Goal: Information Seeking & Learning: Learn about a topic

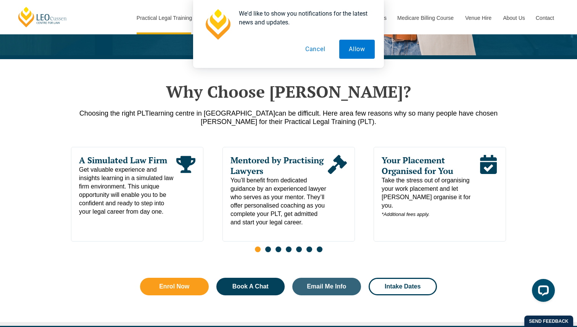
scroll to position [330, 0]
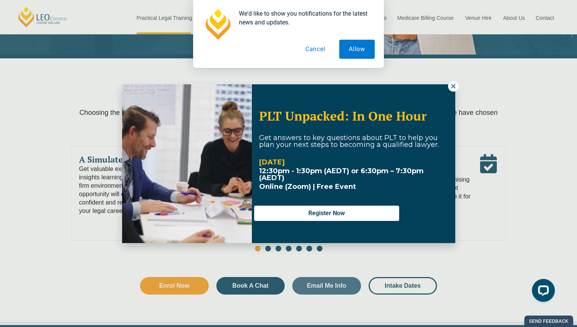
click at [457, 87] on icon at bounding box center [453, 86] width 7 height 7
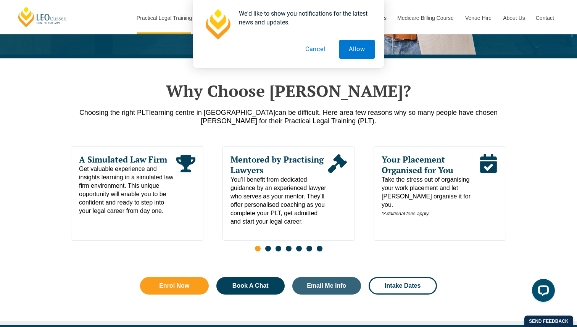
click at [414, 171] on span "Your Placement Organised for You" at bounding box center [430, 164] width 97 height 21
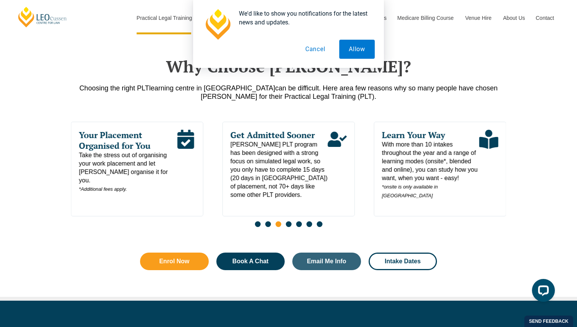
scroll to position [355, 0]
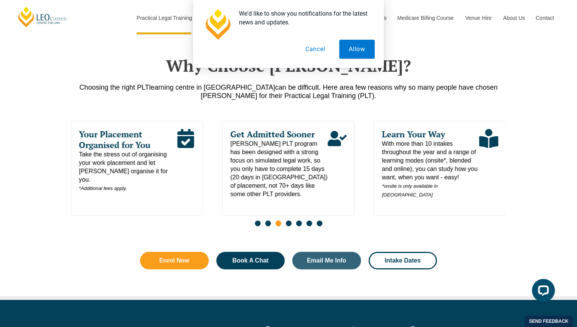
click at [288, 225] on span "Go to slide 4" at bounding box center [289, 224] width 6 height 6
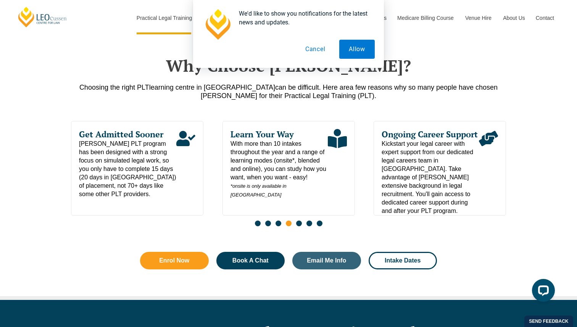
click at [297, 226] on span "Go to slide 5" at bounding box center [299, 224] width 6 height 6
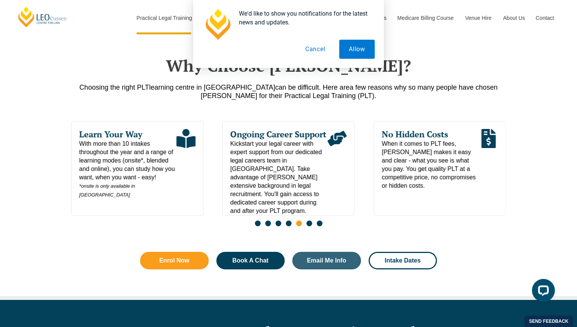
click at [308, 226] on span "Go to slide 6" at bounding box center [310, 224] width 6 height 6
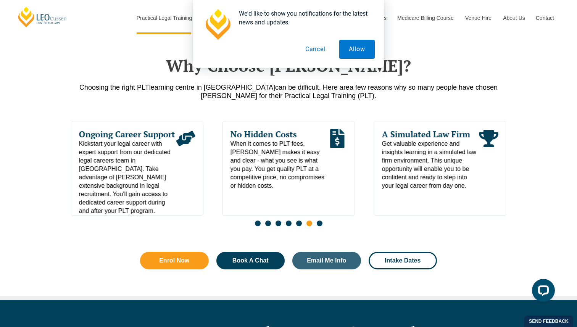
click at [317, 226] on span "Go to slide 7" at bounding box center [320, 224] width 6 height 6
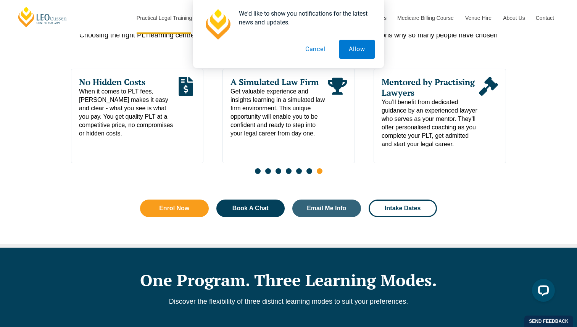
scroll to position [413, 0]
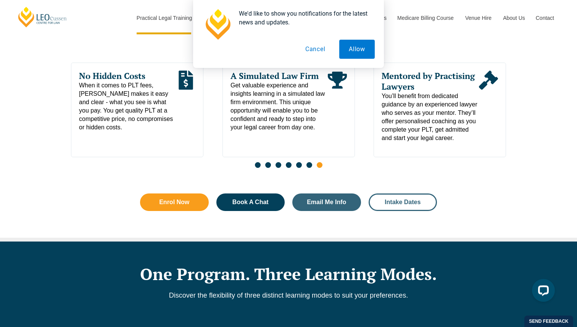
click at [398, 208] on link "Intake Dates" at bounding box center [403, 203] width 69 height 18
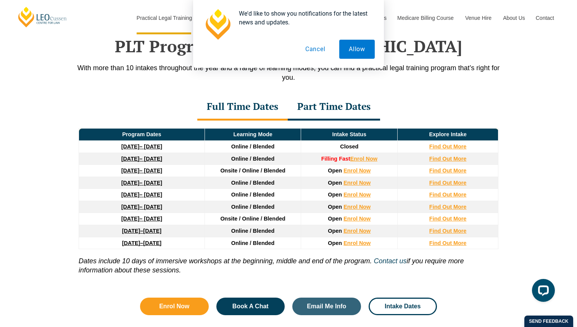
scroll to position [996, 0]
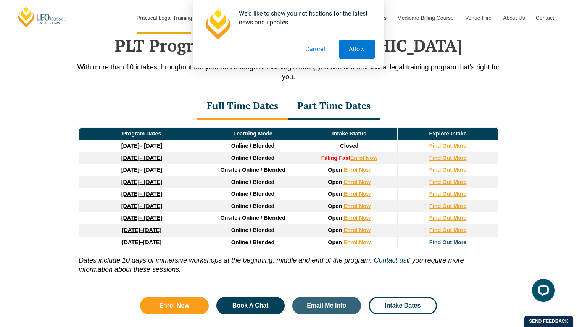
click at [437, 245] on strong "Find Out More" at bounding box center [447, 242] width 37 height 6
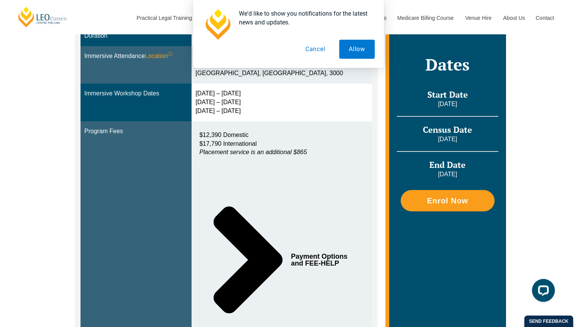
scroll to position [285, 0]
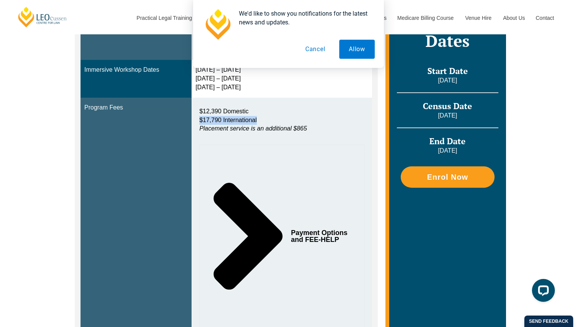
drag, startPoint x: 209, startPoint y: 120, endPoint x: 271, endPoint y: 120, distance: 62.2
click at [271, 120] on p "$12,390 Domestic $17,790 International Placement service is an additional $865" at bounding box center [281, 120] width 165 height 26
click at [272, 122] on p "$12,390 Domestic $17,790 International Placement service is an additional $865" at bounding box center [281, 120] width 165 height 26
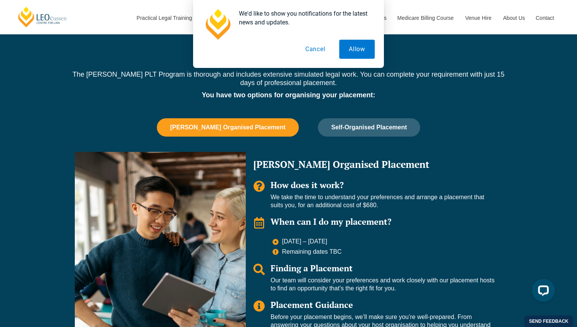
scroll to position [630, 0]
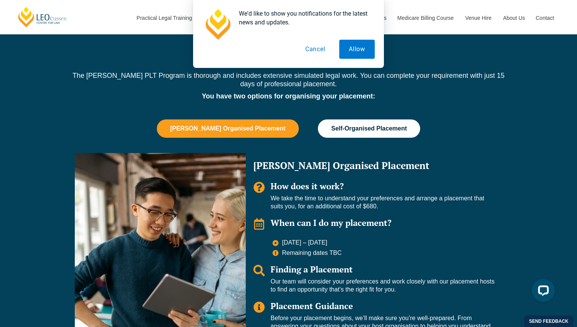
click at [335, 121] on button "Self-Organised Placement" at bounding box center [369, 128] width 102 height 18
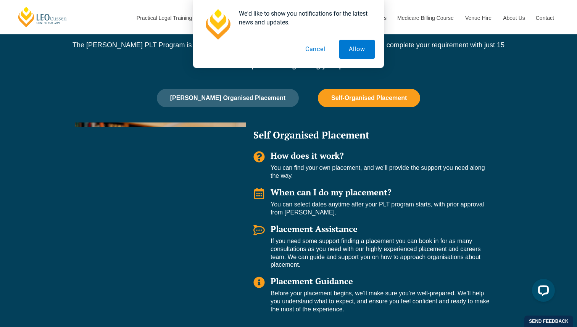
scroll to position [660, 0]
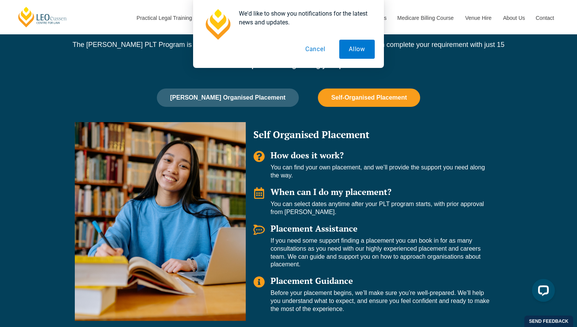
click at [248, 93] on div "[PERSON_NAME] Organised Placement Self-Organised Placement [PERSON_NAME] Organi…" at bounding box center [288, 207] width 435 height 236
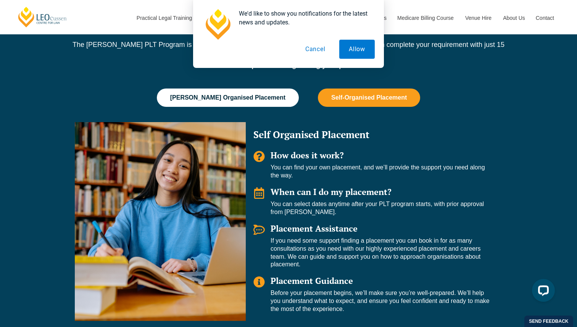
click at [249, 94] on span "[PERSON_NAME] Organised Placement" at bounding box center [227, 97] width 115 height 7
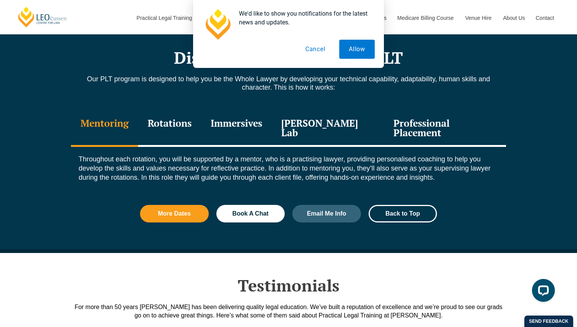
scroll to position [989, 0]
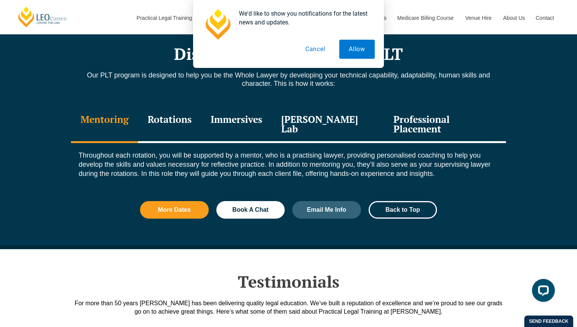
click at [401, 113] on div "Professional Placement" at bounding box center [445, 125] width 122 height 36
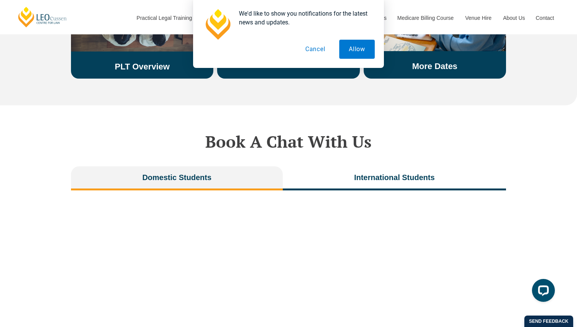
scroll to position [1656, 0]
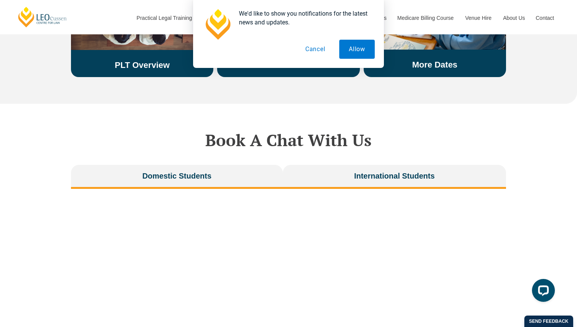
click at [355, 171] on span "International Students" at bounding box center [394, 176] width 81 height 11
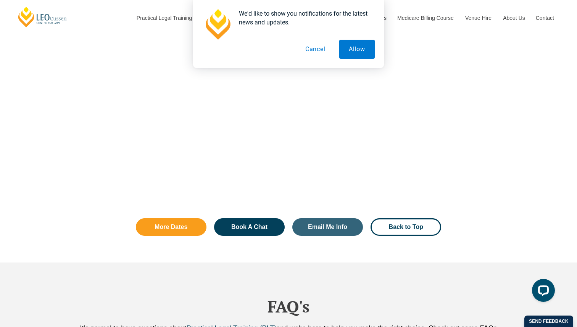
scroll to position [1914, 0]
